Goal: Task Accomplishment & Management: Complete application form

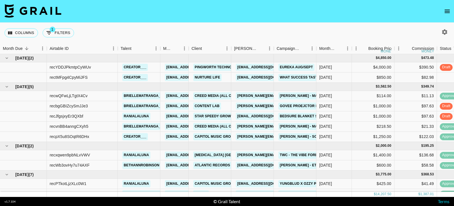
click at [242, 34] on div "Columns 1 Filters + Booking" at bounding box center [227, 33] width 454 height 20
click at [331, 107] on div "[DATE]" at bounding box center [325, 106] width 13 height 6
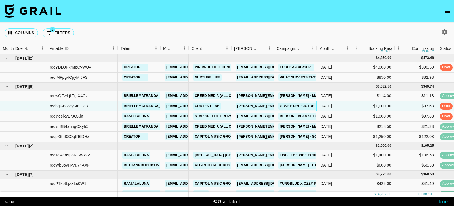
click at [331, 107] on div "[DATE]" at bounding box center [325, 106] width 13 height 6
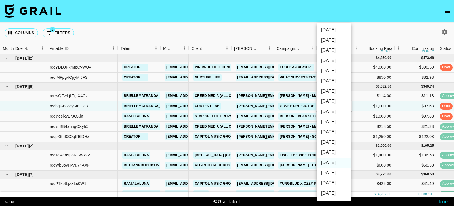
click at [336, 155] on li "[DATE]" at bounding box center [334, 153] width 35 height 10
type input "[DATE]"
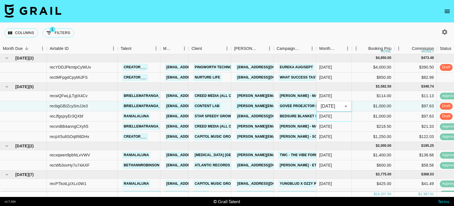
click at [335, 117] on div "[DATE]" at bounding box center [334, 117] width 35 height 10
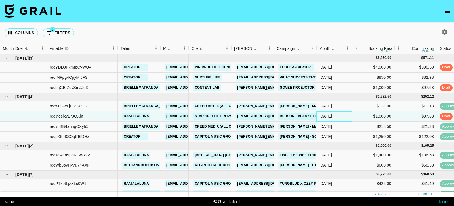
click at [329, 117] on div "[DATE]" at bounding box center [325, 117] width 13 height 6
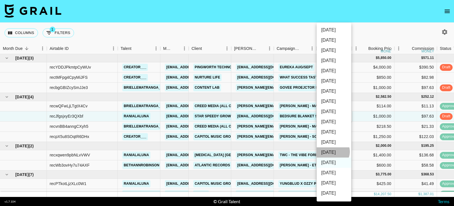
click at [333, 152] on li "[DATE]" at bounding box center [334, 153] width 35 height 10
type input "[DATE]"
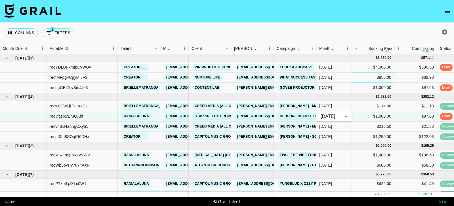
click at [354, 78] on div "$850.00" at bounding box center [373, 78] width 43 height 10
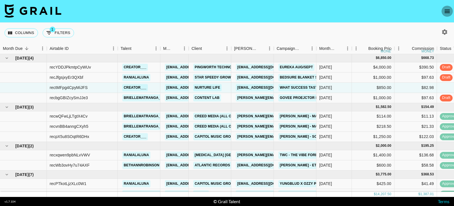
click at [447, 10] on icon "open drawer" at bounding box center [447, 11] width 5 height 3
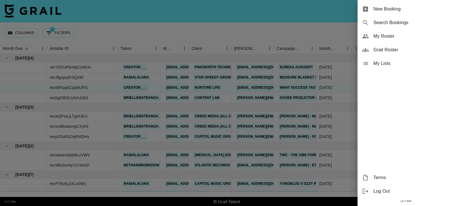
click at [395, 12] on span "New Booking" at bounding box center [412, 9] width 76 height 7
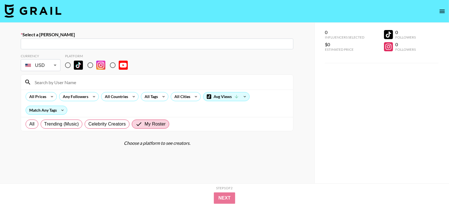
click at [194, 46] on input "text" at bounding box center [157, 44] width 266 height 7
click at [143, 46] on input "text" at bounding box center [157, 44] width 266 height 7
paste input "[PERSON_NAME][EMAIL_ADDRESS][DOMAIN_NAME]"
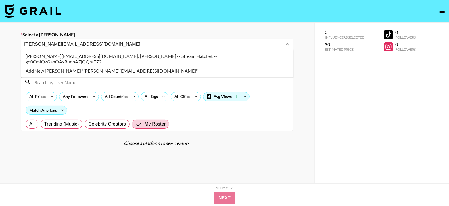
click at [141, 55] on li "rick@streamhatchet.com: Rick Malambri -- Stream Hatchet -- go0CmlQzGahOAxRunpA7…" at bounding box center [157, 59] width 273 height 15
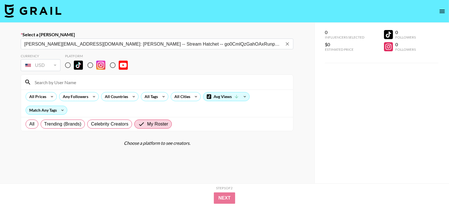
type input "rick@streamhatchet.com: Rick Malambri -- Stream Hatchet -- go0CmlQzGahOAxRunpA7…"
click at [69, 68] on input "radio" at bounding box center [68, 65] width 12 height 12
radio input "true"
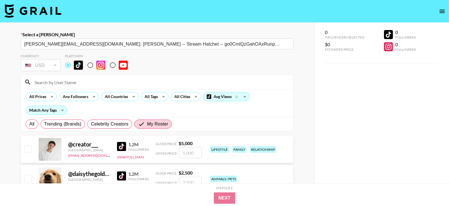
click at [73, 81] on input at bounding box center [160, 82] width 258 height 9
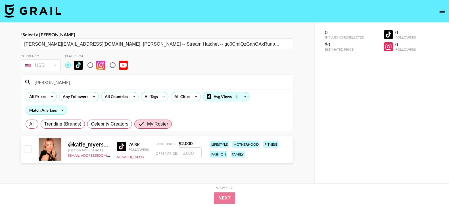
type input "katie"
click at [188, 154] on input "number" at bounding box center [190, 153] width 23 height 11
type input "50"
checkbox input "true"
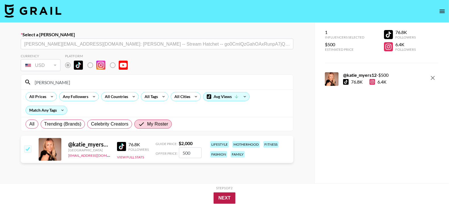
type input "500"
click at [230, 196] on button "Next" at bounding box center [225, 198] width 22 height 11
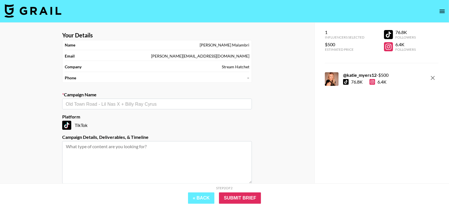
click at [191, 104] on input "text" at bounding box center [157, 104] width 183 height 7
click at [173, 115] on li "[PERSON_NAME]-in-the-box Monster Munchies" at bounding box center [157, 115] width 190 height 9
type input "[PERSON_NAME]-in-the-box Monster Munchies"
type textarea "TikTok -- Rate: $500.00 Deliverable: 1x TikTok Video Date for Draft Review: Oct…"
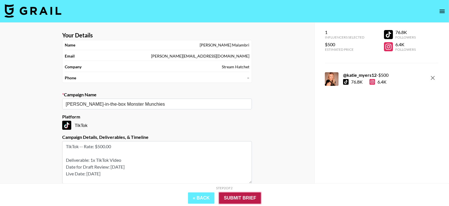
click at [244, 198] on input "Submit Brief" at bounding box center [240, 198] width 42 height 11
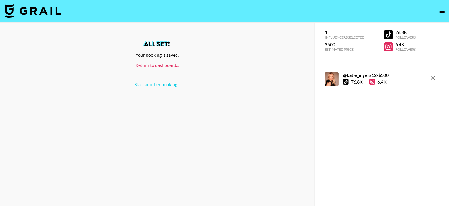
click at [167, 68] on link "Return to dashboard..." at bounding box center [156, 64] width 43 height 5
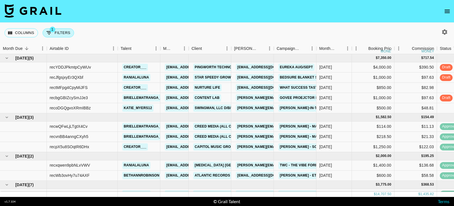
click at [65, 32] on button "1 Filters" at bounding box center [59, 32] width 32 height 9
select select "status"
select select "isNotAnyOf"
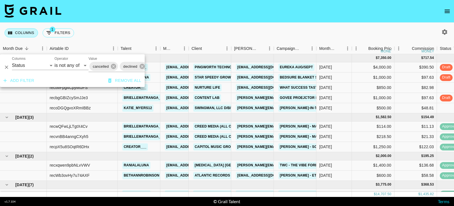
click at [18, 34] on button "Columns" at bounding box center [22, 32] width 34 height 9
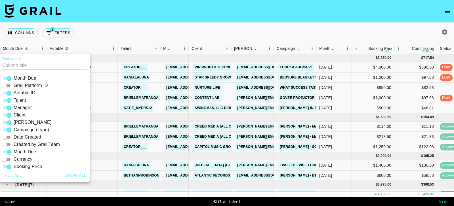
click at [134, 30] on div "Columns 1 Filters + Booking" at bounding box center [227, 33] width 454 height 20
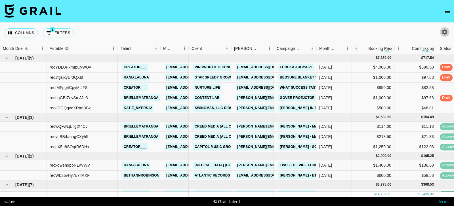
click at [447, 32] on icon "button" at bounding box center [444, 31] width 5 height 5
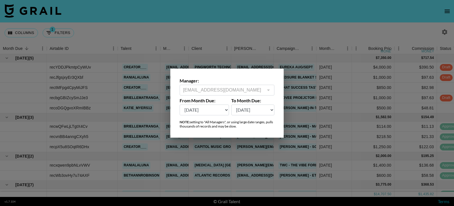
click at [221, 111] on select "[DATE] Sep '[DATE] [DATE] '[DATE] May '[DATE] Mar '[DATE] Jan '[DATE] Nov '[DAT…" at bounding box center [204, 110] width 49 height 11
click at [180, 105] on select "[DATE] Sep '[DATE] [DATE] '[DATE] May '[DATE] Mar '[DATE] Jan '[DATE] Nov '[DAT…" at bounding box center [204, 110] width 49 height 11
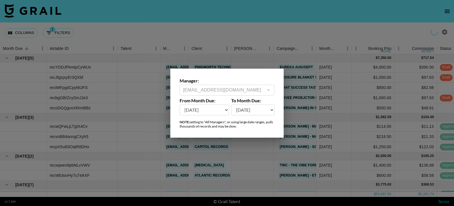
click at [213, 115] on select "[DATE] Sep '[DATE] [DATE] '[DATE] May '[DATE] Mar '[DATE] Jan '[DATE] Nov '[DAT…" at bounding box center [204, 110] width 49 height 11
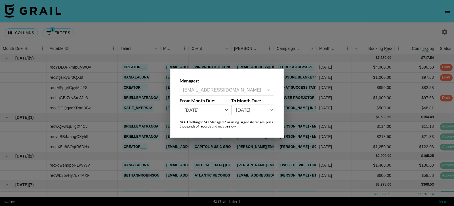
select select "[DATE]"
click at [180, 105] on select "[DATE] Sep '[DATE] [DATE] '[DATE] May '[DATE] Mar '[DATE] Jan '[DATE] Nov '[DAT…" at bounding box center [204, 110] width 49 height 11
click at [246, 43] on div at bounding box center [227, 103] width 454 height 206
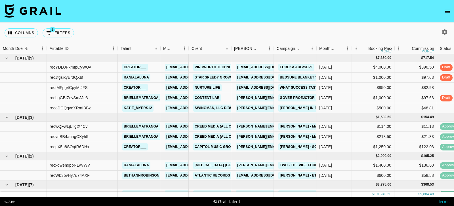
click at [318, 32] on div "Columns 1 Filters + Booking" at bounding box center [227, 33] width 454 height 20
